Goal: Find specific page/section: Find specific page/section

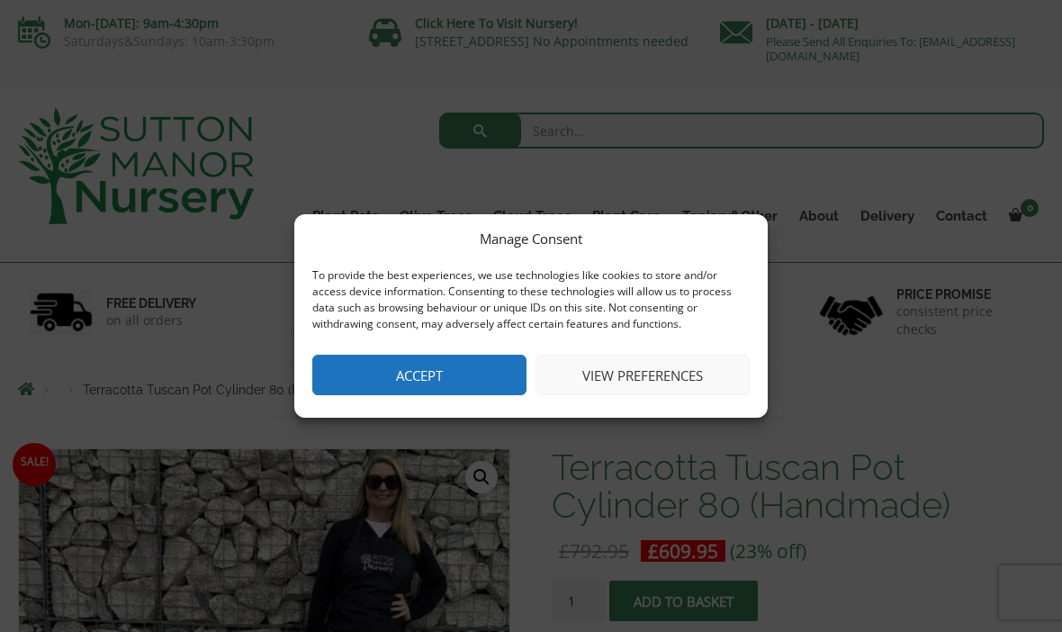
click at [499, 384] on button "Accept" at bounding box center [419, 374] width 214 height 40
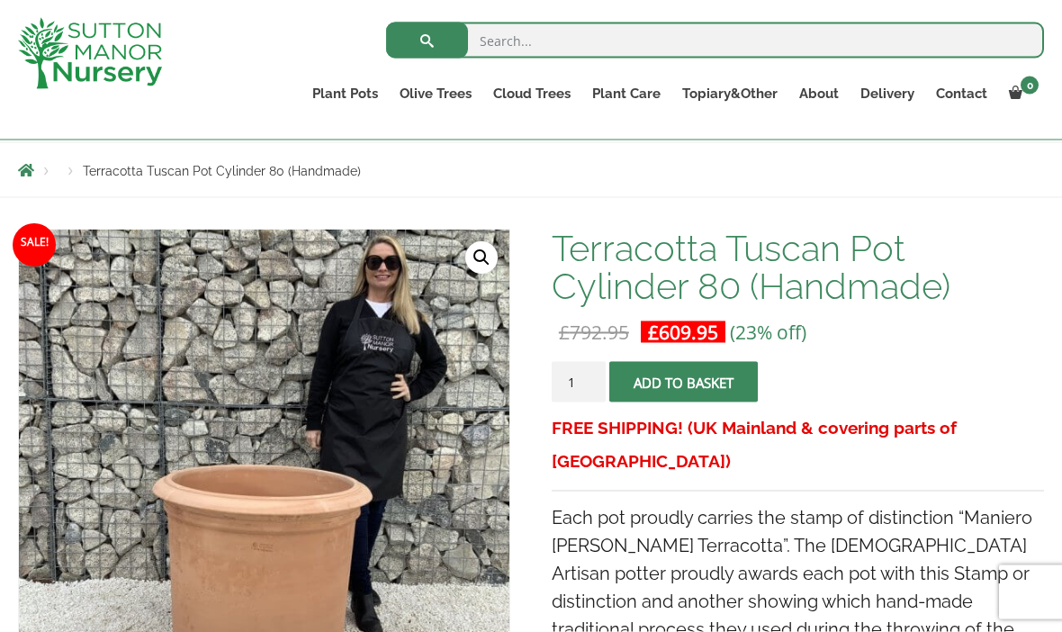
scroll to position [146, 0]
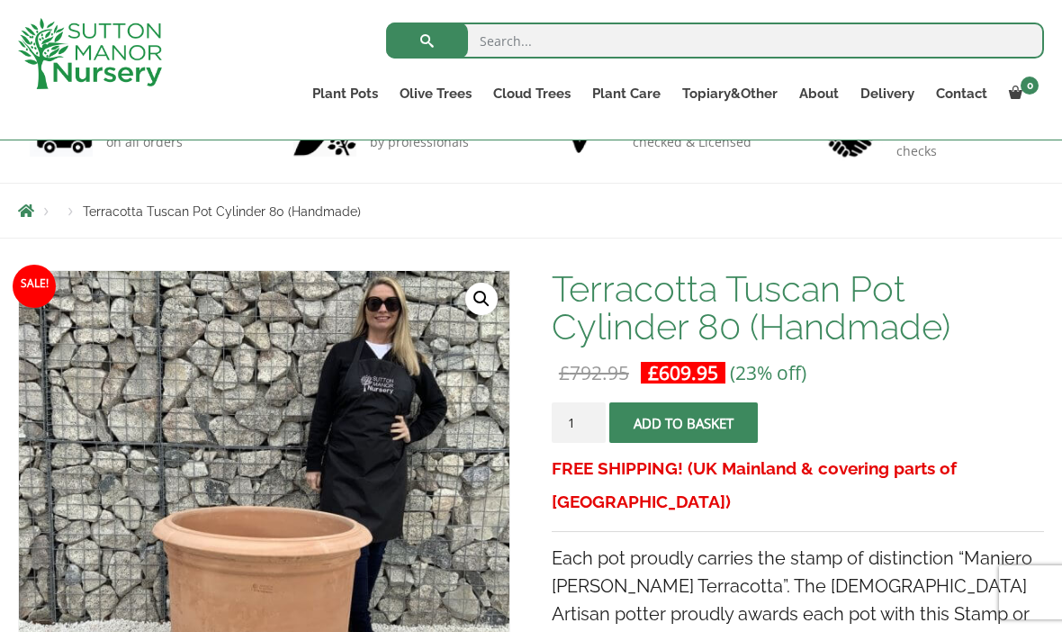
click at [629, 41] on input "search" at bounding box center [715, 40] width 658 height 36
type input "Cylinder pot"
click at [426, 40] on button "submit" at bounding box center [427, 40] width 82 height 36
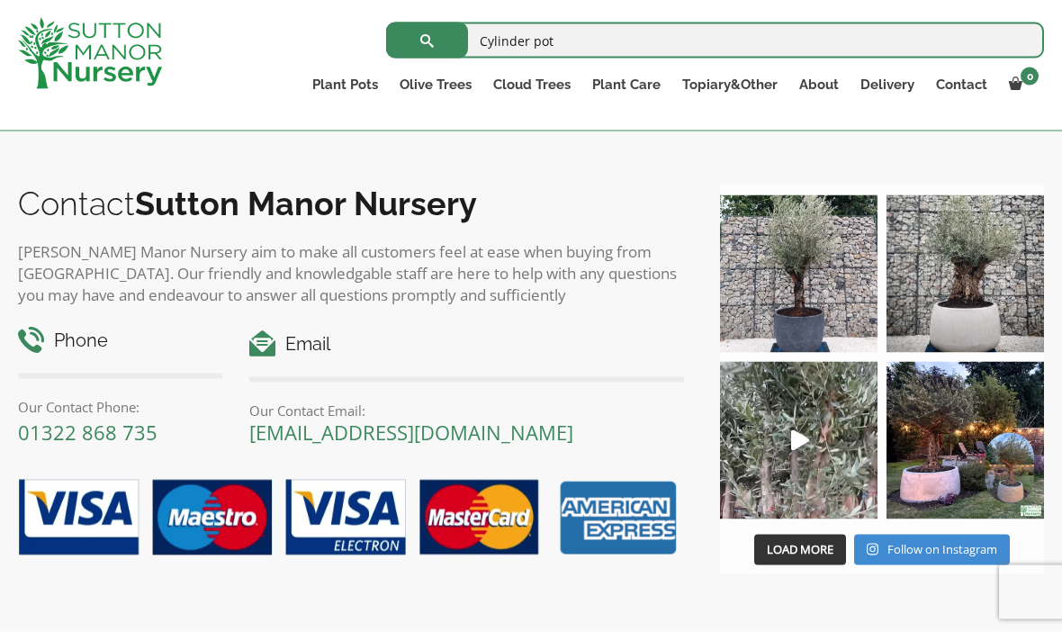
scroll to position [8469, 0]
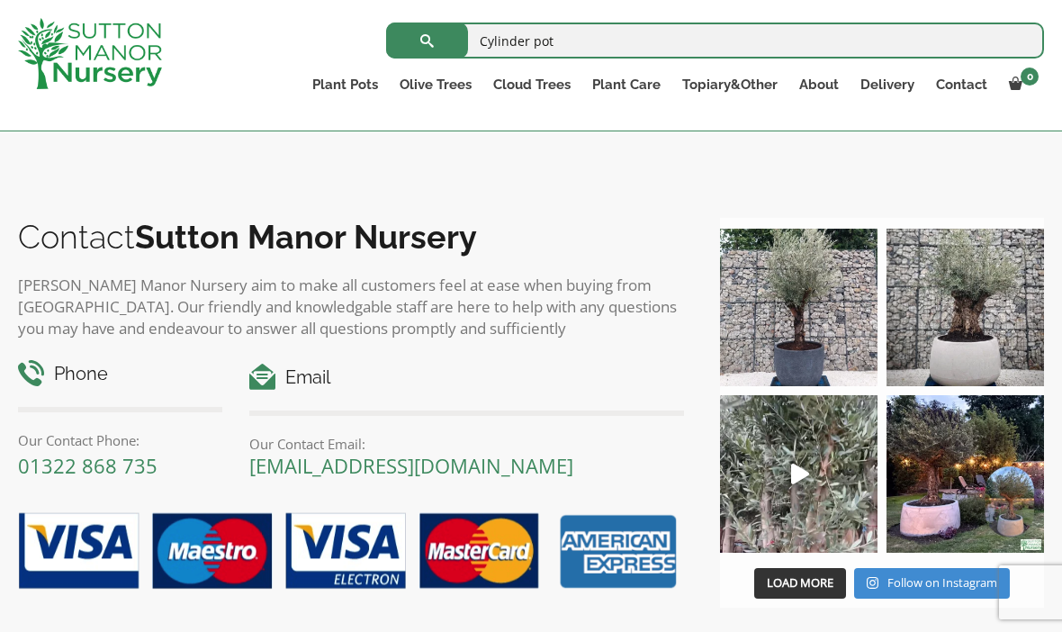
click at [67, 88] on link "2" at bounding box center [64, 73] width 31 height 31
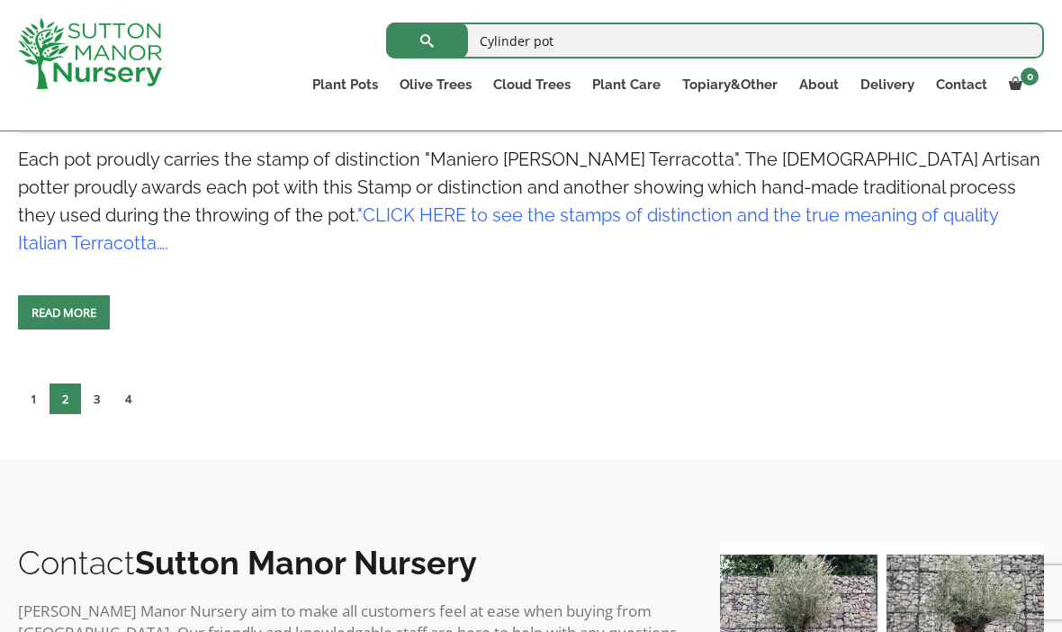
scroll to position [7954, 0]
click at [109, 415] on link "3" at bounding box center [96, 399] width 31 height 31
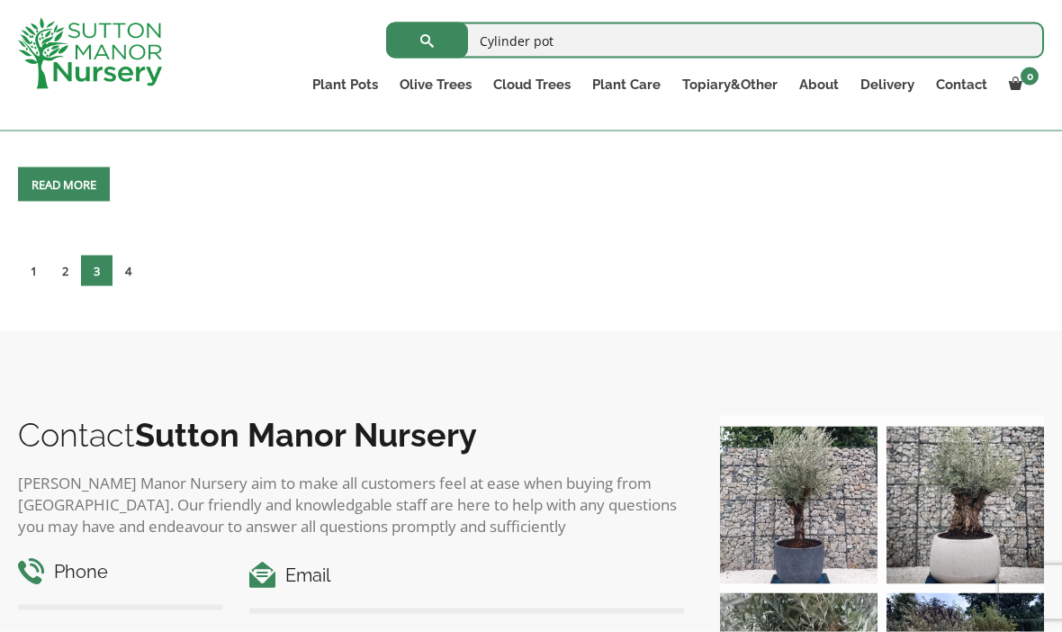
scroll to position [7281, 0]
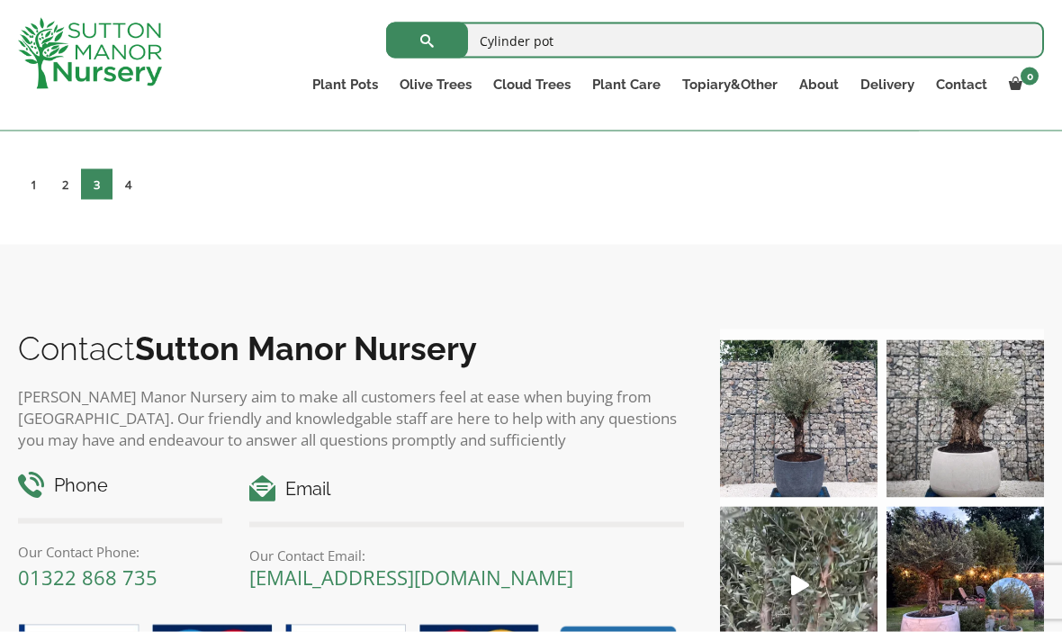
click at [141, 200] on link "4" at bounding box center [127, 184] width 31 height 31
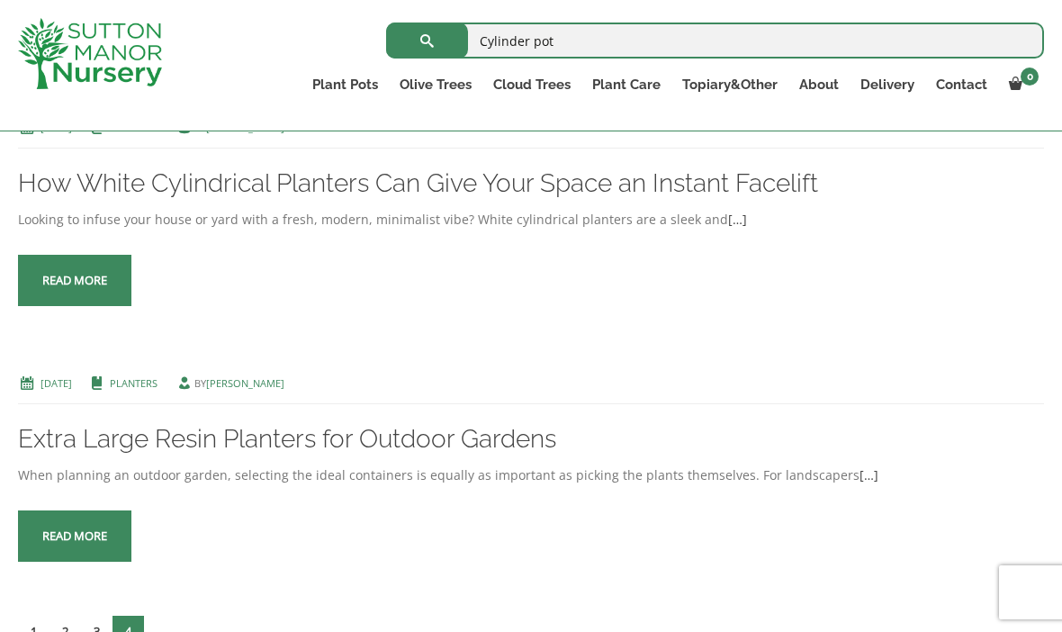
scroll to position [1777, 0]
